Goal: Task Accomplishment & Management: Manage account settings

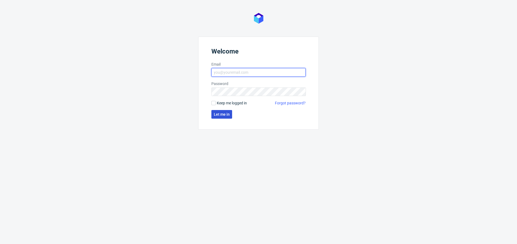
type input "[PERSON_NAME][EMAIL_ADDRESS][PERSON_NAME][DOMAIN_NAME]"
click at [226, 111] on button "Let me in" at bounding box center [221, 114] width 21 height 9
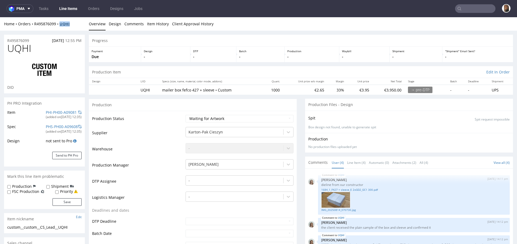
scroll to position [148, 0]
